Goal: Task Accomplishment & Management: Manage account settings

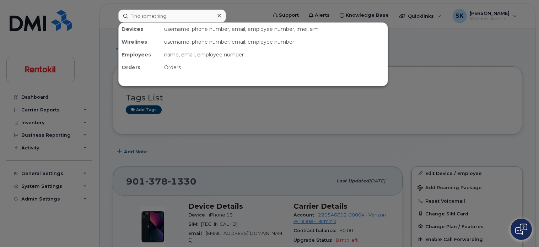
scroll to position [970, 0]
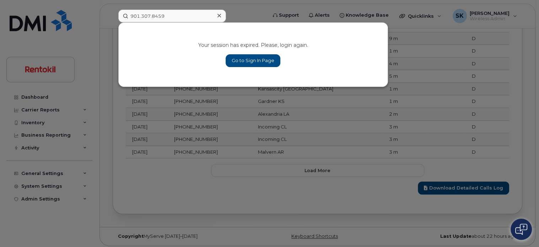
type input "901.307.8459"
click at [259, 61] on link "Go to Sign In Page" at bounding box center [252, 60] width 55 height 13
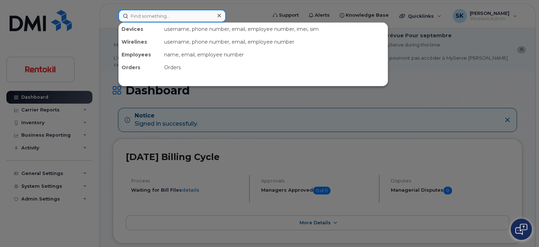
click at [139, 18] on input at bounding box center [172, 16] width 108 height 13
paste input "901.307.8459"
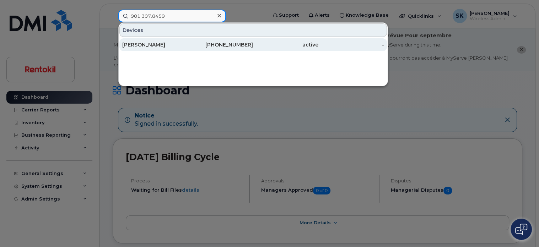
type input "901.307.8459"
click at [141, 47] on div "GREG DOTSON" at bounding box center [154, 44] width 65 height 7
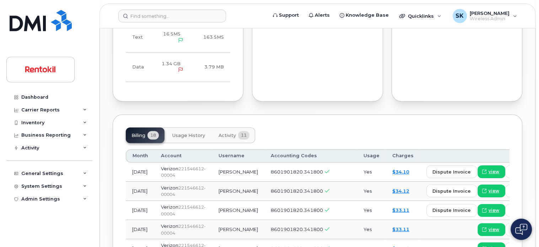
click at [186, 133] on span "Usage History" at bounding box center [188, 136] width 33 height 6
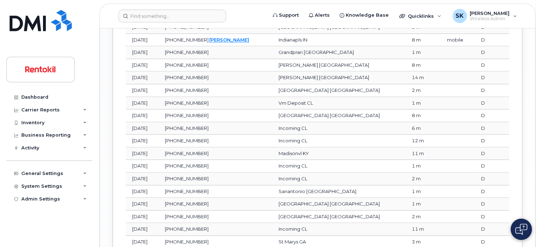
scroll to position [1006, 0]
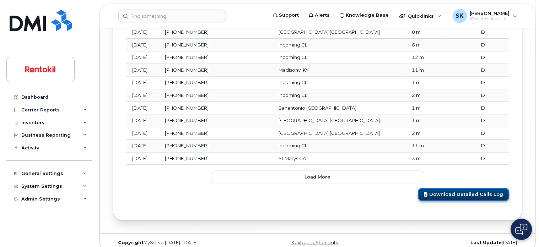
click at [478, 188] on link "Download Detailed Calls Log" at bounding box center [463, 194] width 91 height 13
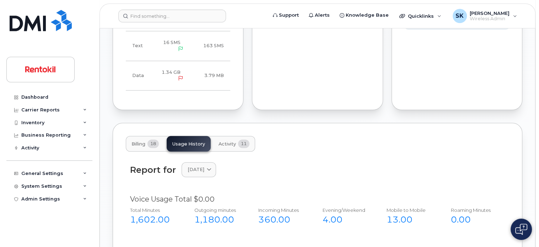
scroll to position [509, 0]
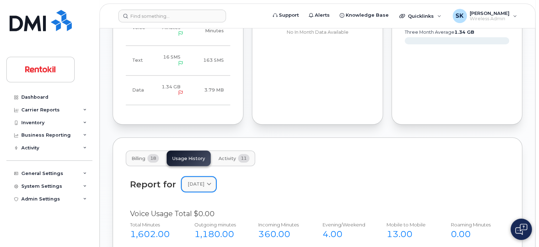
click at [211, 182] on icon at bounding box center [209, 184] width 5 height 5
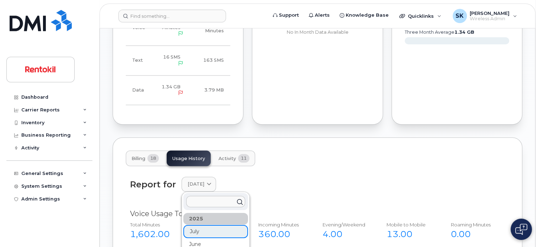
drag, startPoint x: 213, startPoint y: 192, endPoint x: 211, endPoint y: 201, distance: 9.5
click at [211, 201] on div at bounding box center [215, 201] width 65 height 17
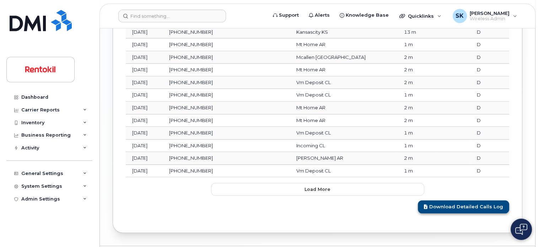
scroll to position [1006, 0]
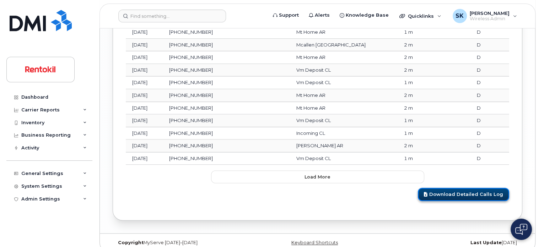
click at [466, 188] on link "Download Detailed Calls Log" at bounding box center [463, 194] width 91 height 13
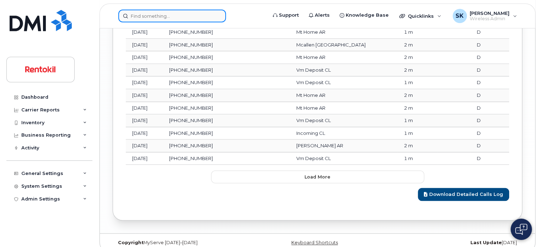
click at [167, 12] on input at bounding box center [172, 16] width 108 height 13
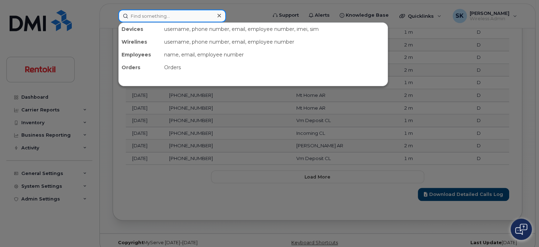
paste input "(901) 686-0899"
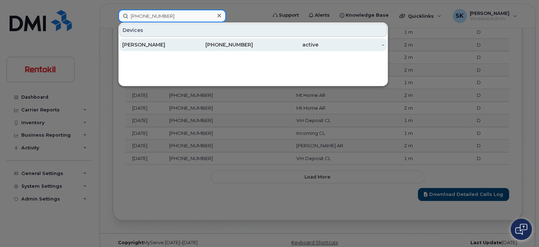
type input "(901) 686-0899"
click at [151, 44] on div "ANJELA BOTELLO YANEZ" at bounding box center [154, 44] width 65 height 7
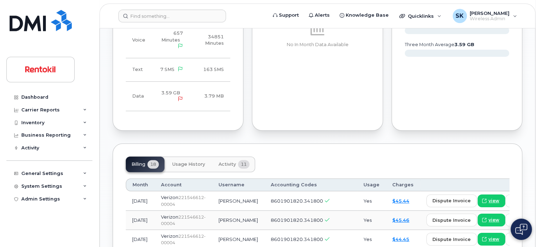
scroll to position [497, 0]
click at [186, 167] on span "Usage History" at bounding box center [188, 165] width 33 height 6
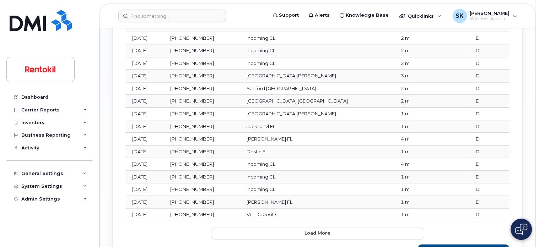
scroll to position [1013, 0]
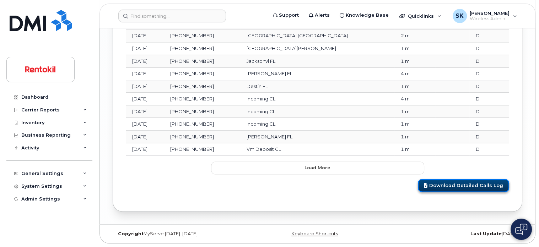
click at [445, 184] on link "Download Detailed Calls Log" at bounding box center [463, 185] width 91 height 13
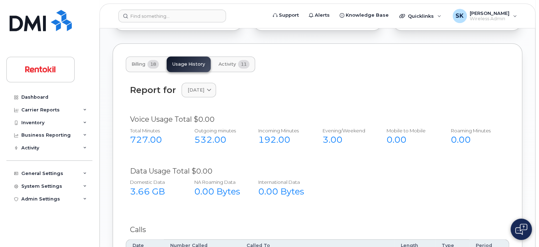
scroll to position [551, 0]
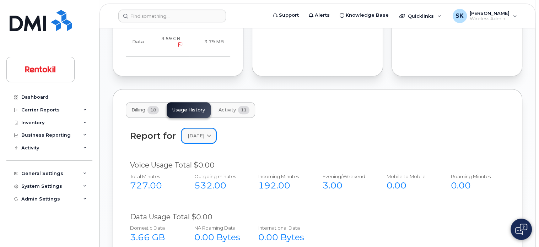
click at [211, 138] on icon at bounding box center [209, 135] width 5 height 5
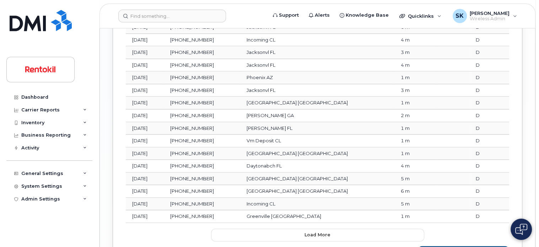
scroll to position [1013, 0]
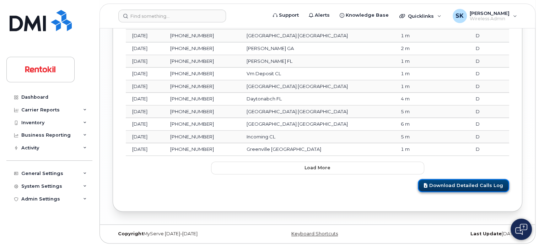
click at [476, 184] on link "Download Detailed Calls Log" at bounding box center [463, 185] width 91 height 13
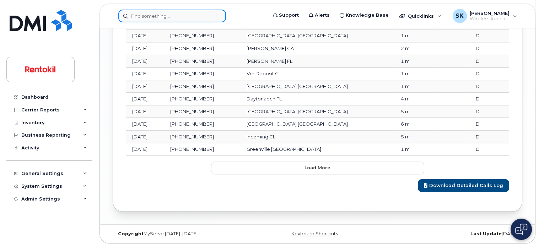
click at [147, 17] on input at bounding box center [172, 16] width 108 height 13
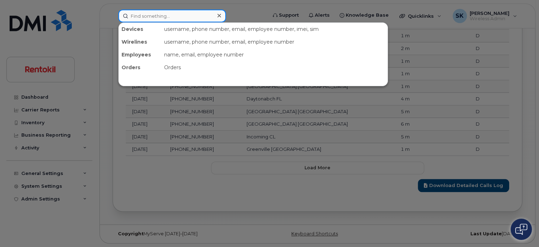
paste input "9016860898"
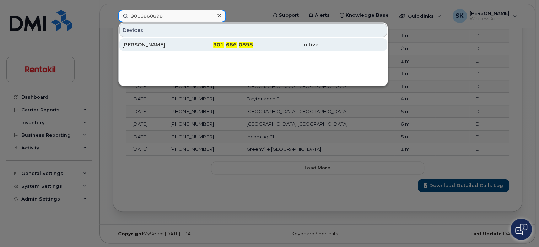
type input "9016860898"
click at [148, 45] on div "WINTER WRIGHT" at bounding box center [154, 44] width 65 height 7
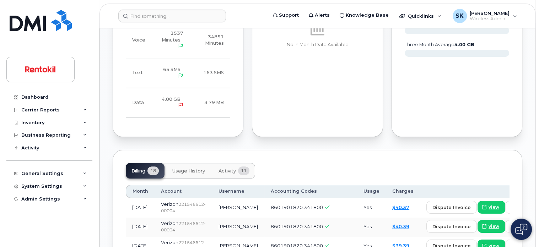
scroll to position [533, 0]
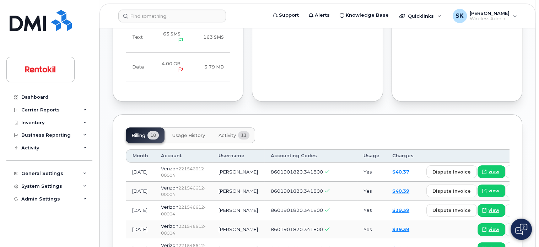
click at [189, 133] on span "Usage History" at bounding box center [188, 136] width 33 height 6
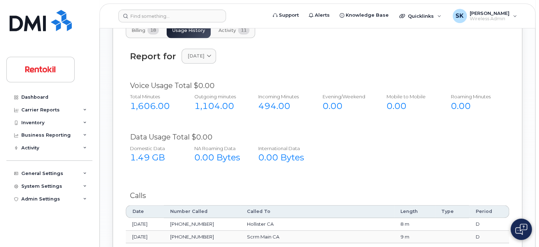
scroll to position [639, 0]
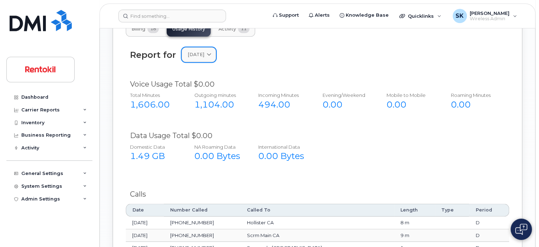
click at [216, 47] on link "[DATE]" at bounding box center [198, 54] width 34 height 15
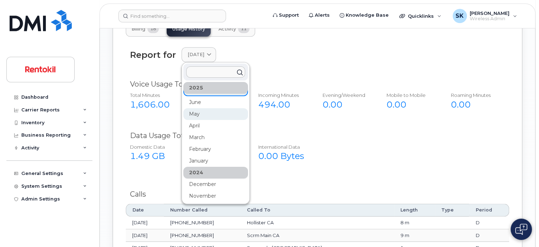
scroll to position [0, 0]
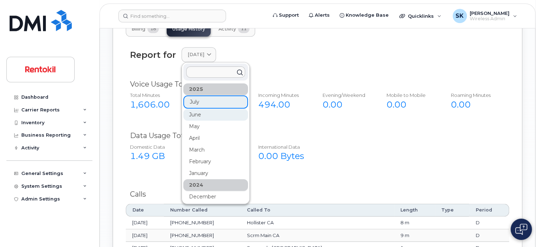
click at [200, 168] on div "June" at bounding box center [215, 174] width 65 height 12
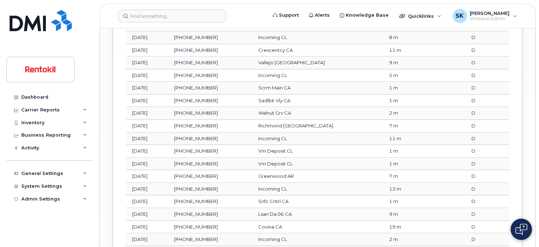
scroll to position [1006, 0]
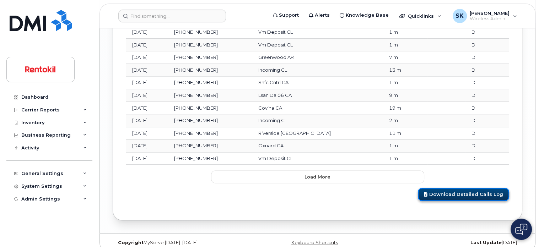
click at [440, 188] on link "Download Detailed Calls Log" at bounding box center [463, 194] width 91 height 13
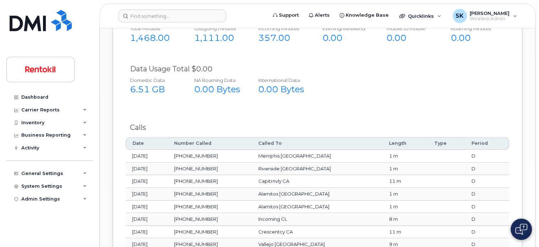
scroll to position [651, 0]
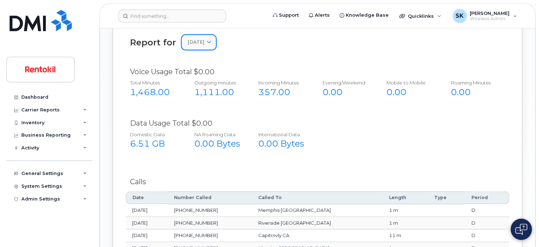
click at [211, 40] on icon at bounding box center [209, 42] width 5 height 5
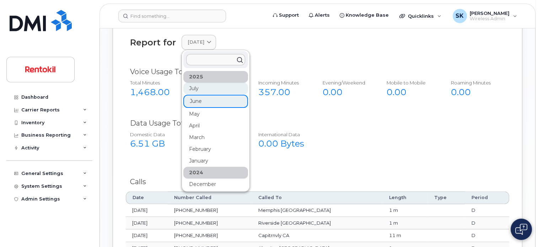
click at [195, 120] on div "July" at bounding box center [215, 126] width 65 height 12
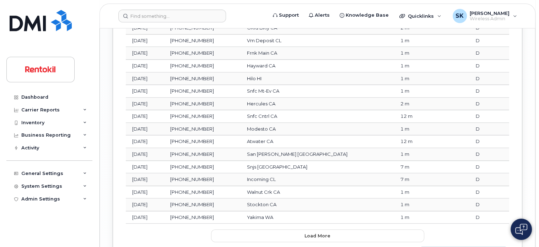
scroll to position [1006, 0]
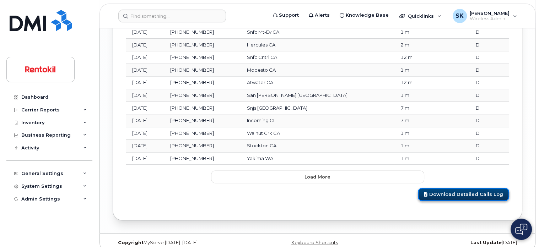
click at [437, 188] on link "Download Detailed Calls Log" at bounding box center [463, 194] width 91 height 13
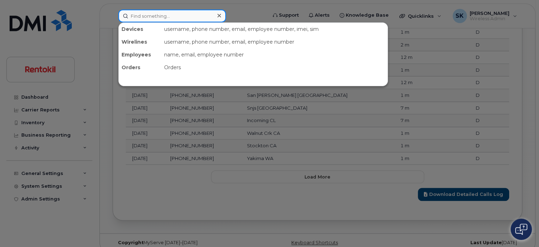
click at [154, 13] on input at bounding box center [172, 16] width 108 height 13
paste input "312-476-9720"
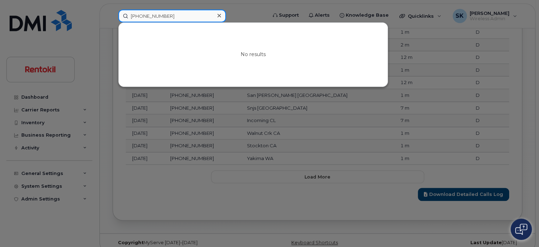
drag, startPoint x: 175, startPoint y: 17, endPoint x: 123, endPoint y: 13, distance: 52.3
click at [123, 13] on input "312-476-9720" at bounding box center [172, 16] width 108 height 13
paste input "954-410-1602"
drag, startPoint x: 174, startPoint y: 13, endPoint x: 118, endPoint y: 13, distance: 56.1
click at [118, 13] on div "954-410-1602 No results" at bounding box center [190, 16] width 155 height 13
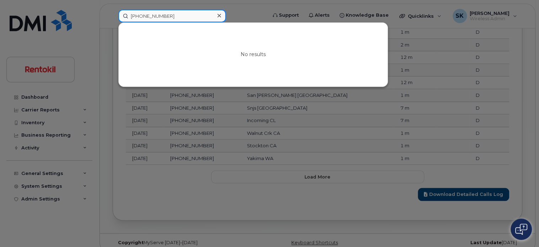
paste input "512-534-8976"
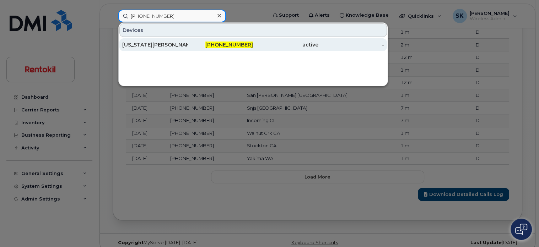
type input "512-534-8976"
click at [154, 44] on div "GEORGIA WINSLETTE" at bounding box center [154, 44] width 65 height 7
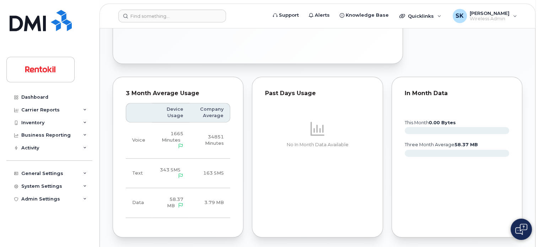
scroll to position [497, 0]
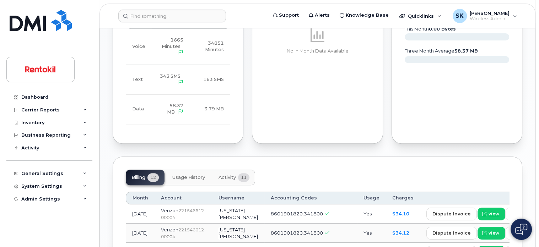
click at [188, 175] on span "Usage History" at bounding box center [188, 178] width 33 height 6
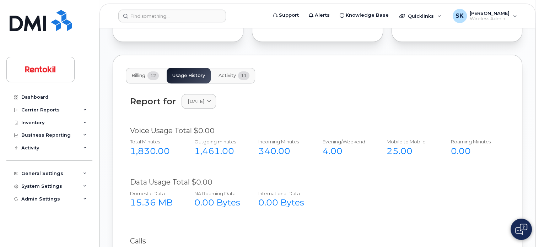
scroll to position [604, 0]
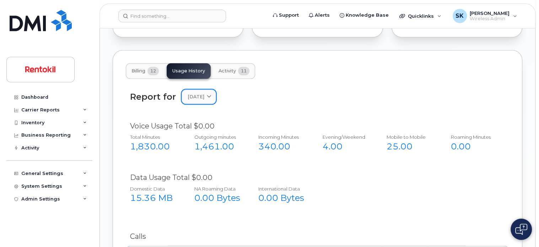
click at [212, 93] on span at bounding box center [209, 96] width 7 height 7
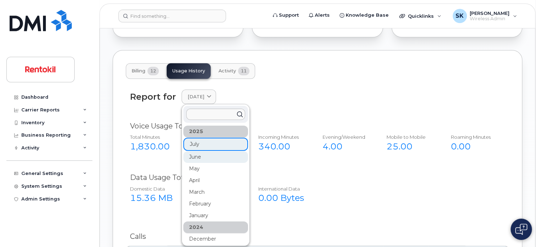
click at [194, 210] on div "June" at bounding box center [215, 216] width 65 height 12
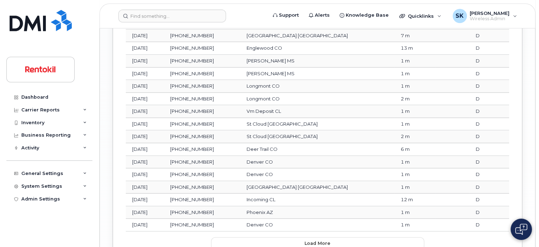
scroll to position [1013, 0]
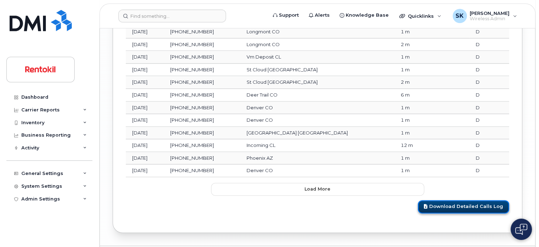
click at [461, 200] on link "Download Detailed Calls Log" at bounding box center [463, 206] width 91 height 13
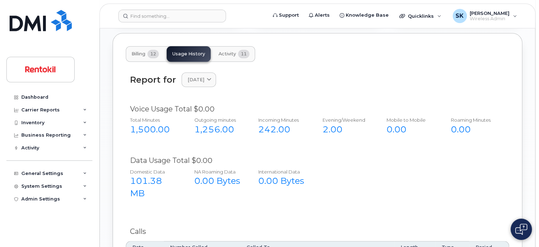
scroll to position [587, 0]
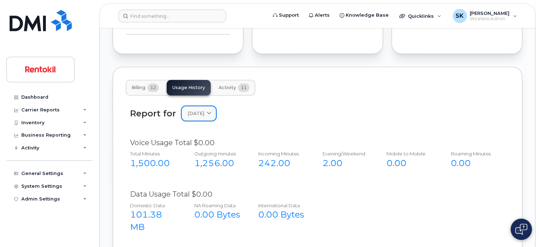
click at [212, 110] on span at bounding box center [209, 113] width 7 height 7
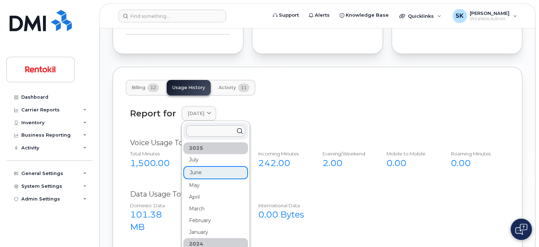
click at [190, 191] on div "July" at bounding box center [215, 197] width 65 height 12
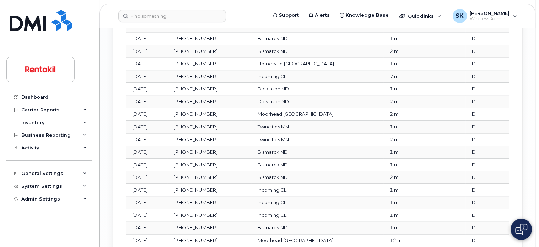
scroll to position [1013, 0]
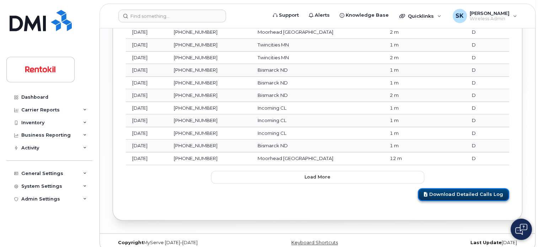
click at [452, 188] on link "Download Detailed Calls Log" at bounding box center [463, 194] width 91 height 13
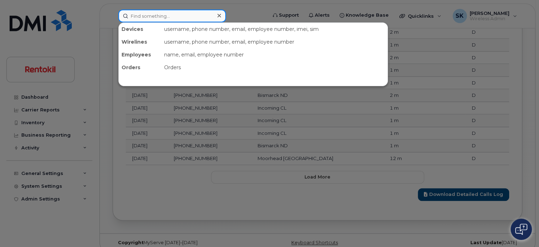
click at [164, 16] on input at bounding box center [172, 16] width 108 height 13
paste input "904-707-4622"
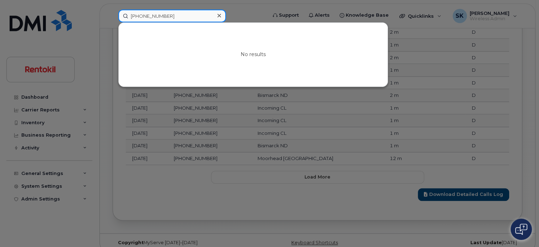
drag, startPoint x: 178, startPoint y: 17, endPoint x: 111, endPoint y: 13, distance: 66.9
click at [113, 13] on div "904-707-4622 No results" at bounding box center [190, 16] width 155 height 13
paste input "813-442-9615"
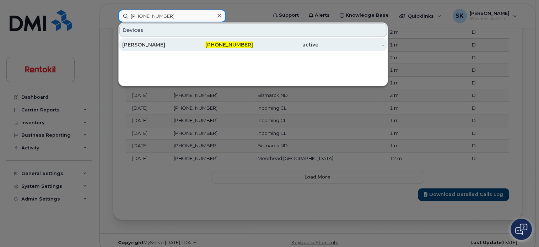
type input "813-442-9615"
click at [145, 44] on div "STEPHANIE DIAZ" at bounding box center [154, 44] width 65 height 7
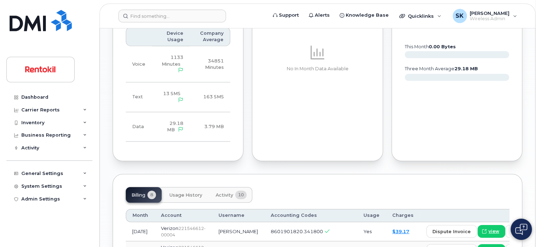
scroll to position [568, 0]
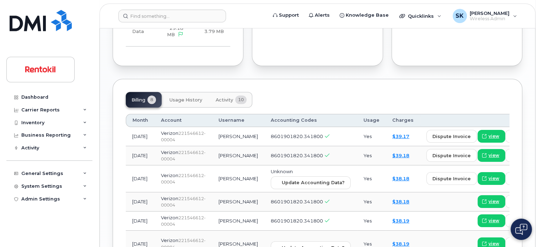
click at [181, 97] on span "Usage History" at bounding box center [185, 100] width 33 height 6
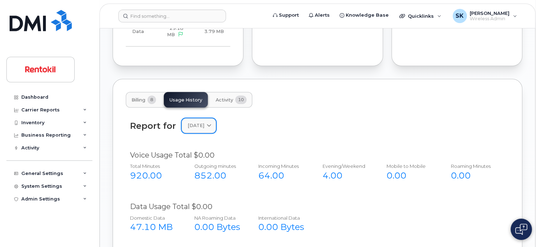
click at [211, 124] on icon at bounding box center [209, 126] width 5 height 5
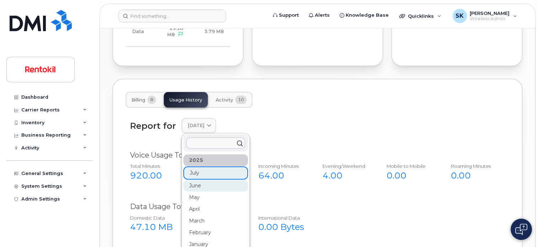
click at [191, 239] on div "June" at bounding box center [215, 245] width 65 height 12
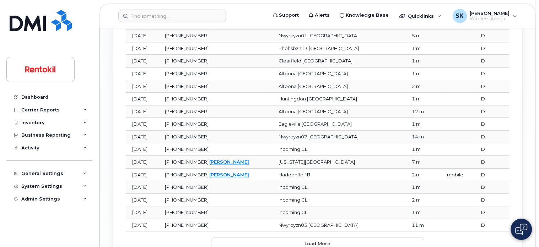
scroll to position [1000, 0]
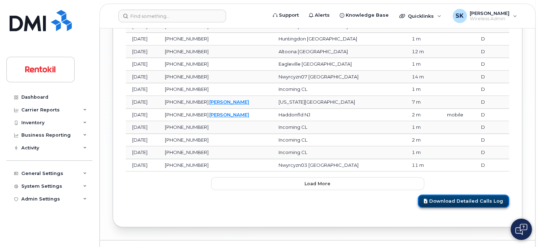
click at [466, 195] on link "Download Detailed Calls Log" at bounding box center [463, 201] width 91 height 13
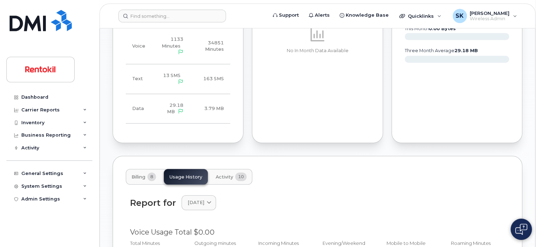
scroll to position [467, 0]
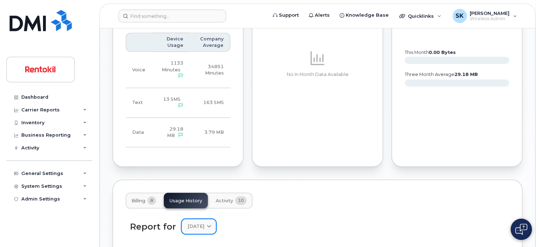
click at [212, 223] on span at bounding box center [209, 226] width 7 height 7
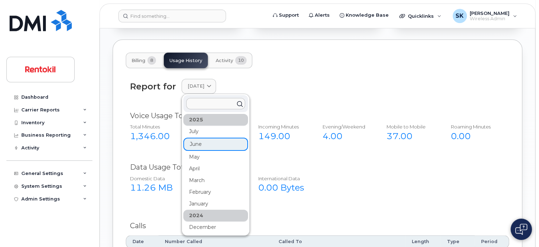
scroll to position [609, 0]
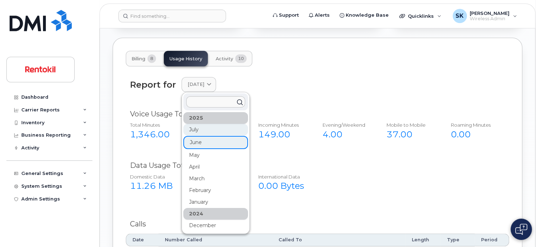
click at [193, 161] on div "July" at bounding box center [215, 167] width 65 height 12
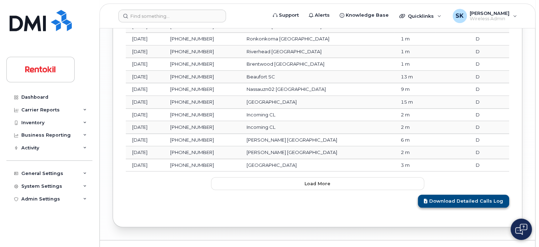
scroll to position [1000, 0]
click at [478, 195] on link "Download Detailed Calls Log" at bounding box center [463, 201] width 91 height 13
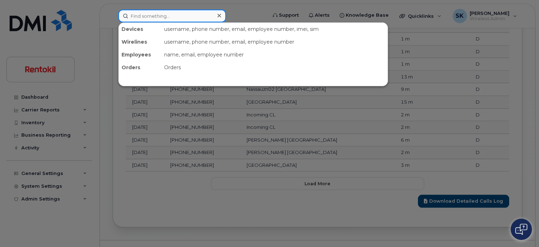
click at [153, 13] on input at bounding box center [172, 16] width 108 height 13
paste input "9014553022"
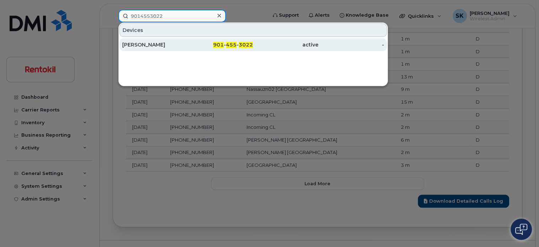
type input "9014553022"
click at [157, 46] on div "[PERSON_NAME]" at bounding box center [154, 44] width 65 height 7
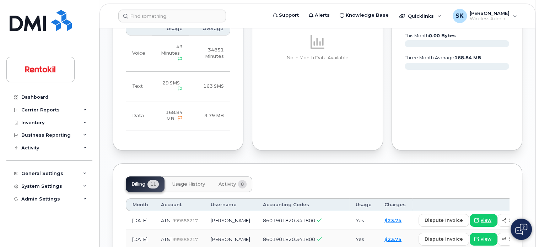
scroll to position [497, 0]
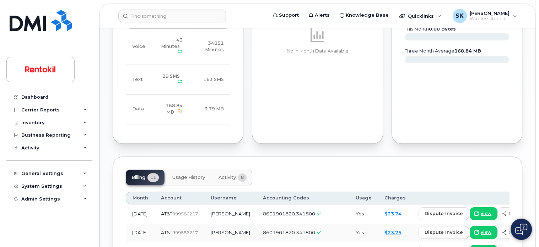
click at [190, 175] on span "Usage History" at bounding box center [188, 178] width 33 height 6
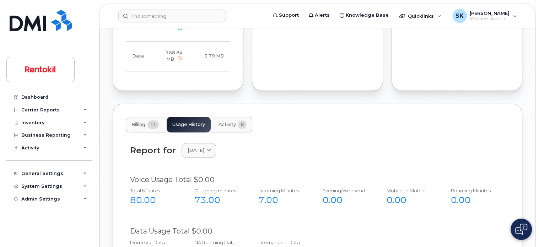
scroll to position [568, 0]
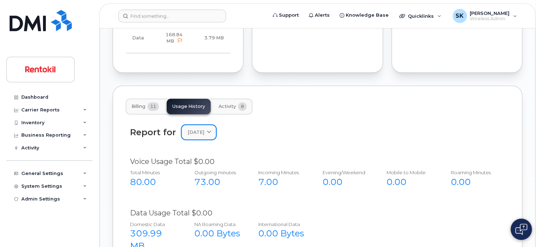
click at [211, 130] on icon at bounding box center [209, 132] width 5 height 5
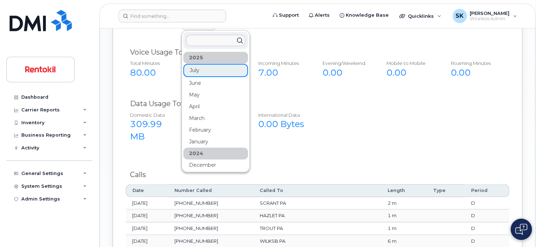
scroll to position [639, 0]
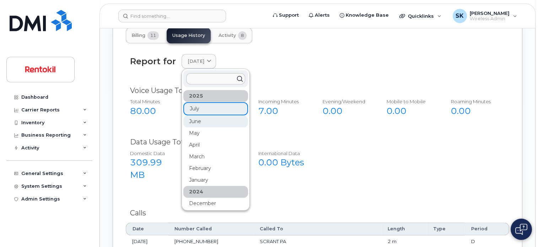
click at [194, 174] on div "June" at bounding box center [215, 180] width 65 height 12
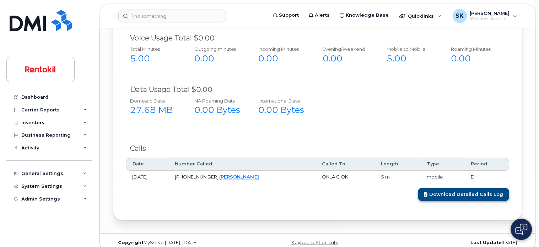
scroll to position [693, 0]
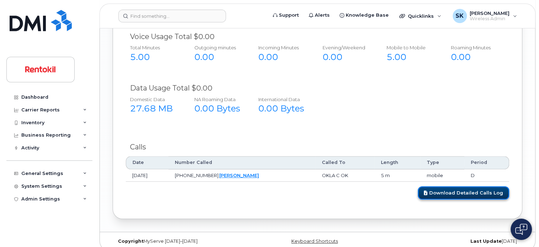
click at [445, 187] on link "Download Detailed Calls Log" at bounding box center [463, 192] width 91 height 13
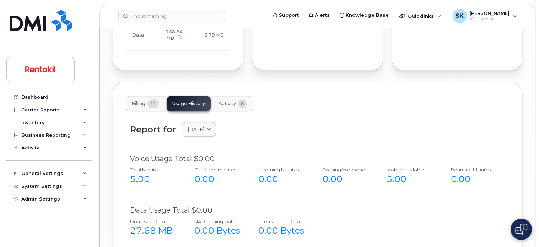
scroll to position [551, 0]
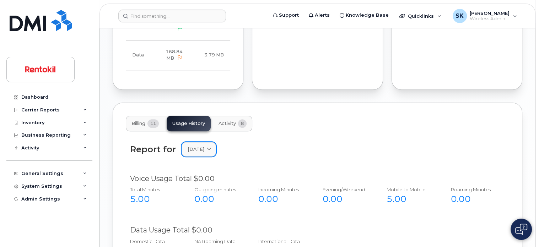
click at [211, 147] on icon at bounding box center [209, 149] width 5 height 5
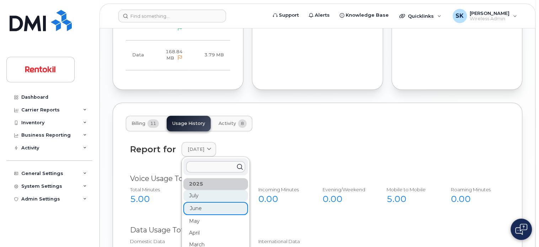
click at [192, 227] on div "July" at bounding box center [215, 233] width 65 height 12
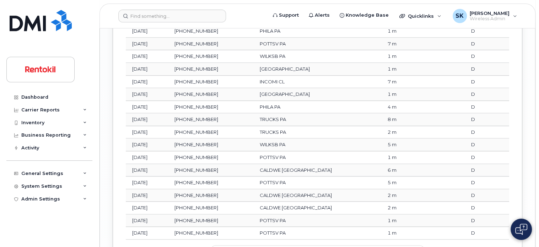
scroll to position [1013, 0]
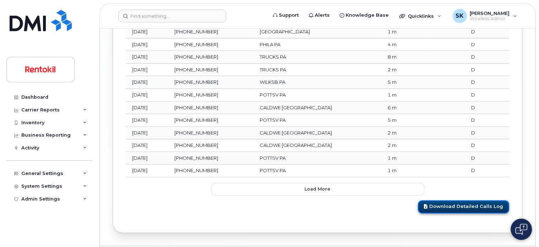
click at [462, 200] on link "Download Detailed Calls Log" at bounding box center [463, 206] width 91 height 13
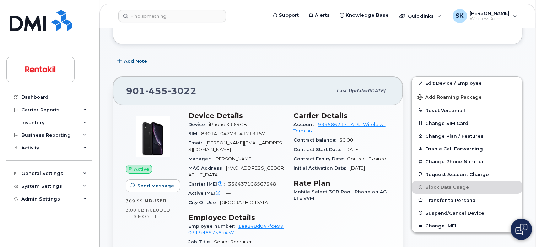
scroll to position [125, 0]
